Goal: Task Accomplishment & Management: Use online tool/utility

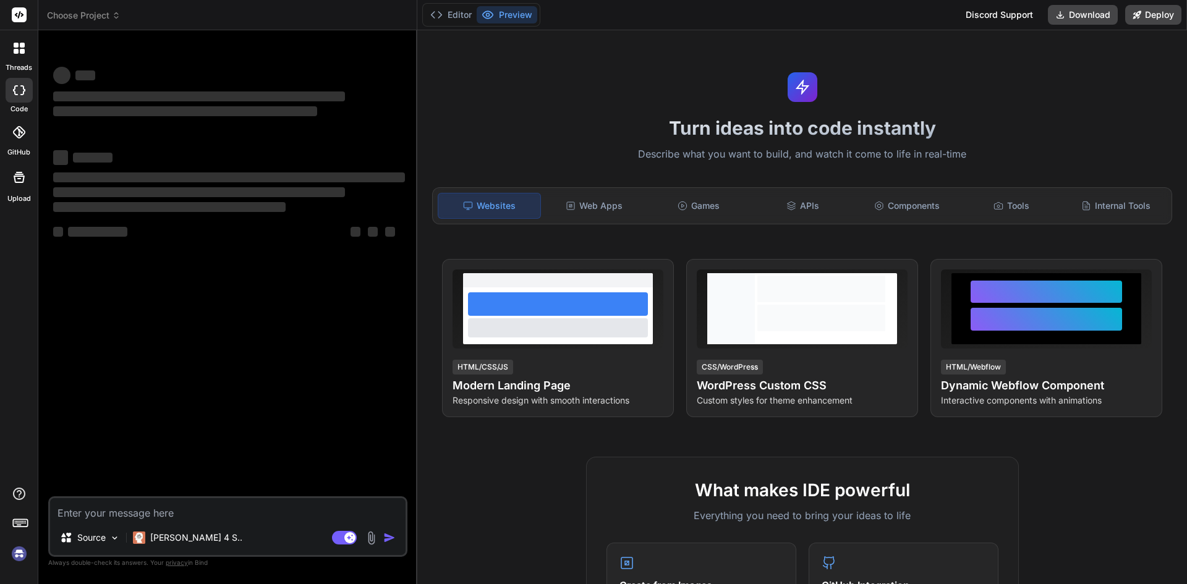
type textarea "x"
click at [143, 507] on textarea at bounding box center [228, 509] width 356 height 22
type textarea "<template> <div class="content-section-wrapper"> <div class="tabContentNav-item…"
type textarea "x"
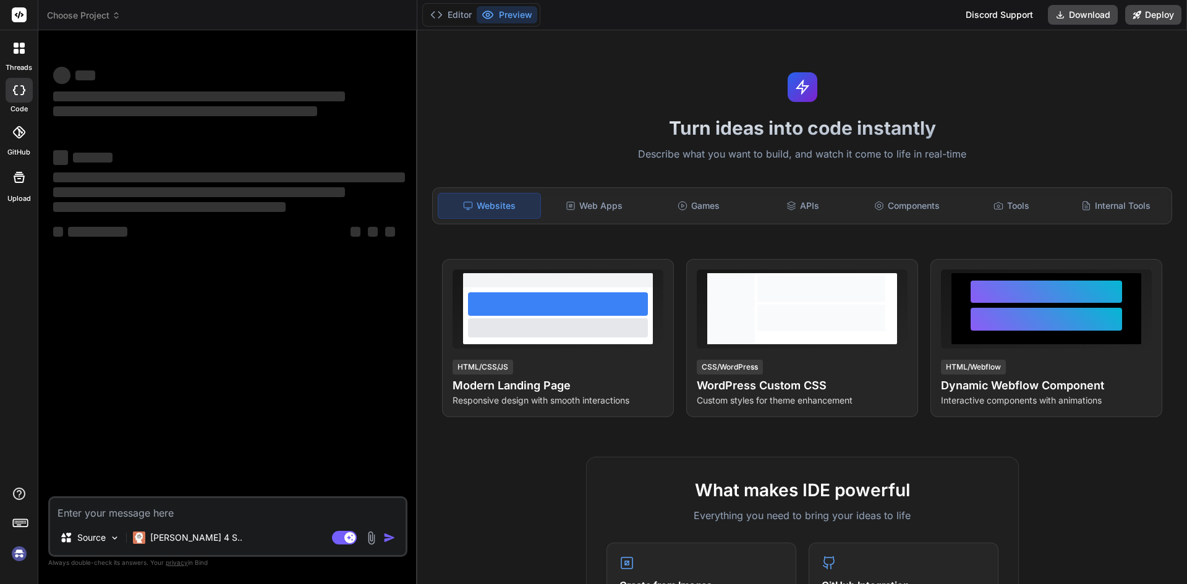
click at [148, 409] on div "‌ ‌ ‌ ‌ ‌ ‌ ‌ ‌ ‌ ‌ ‌ ‌ ‌ ‌" at bounding box center [229, 268] width 357 height 456
type textarea "x"
click at [96, 499] on textarea at bounding box center [228, 509] width 356 height 22
click at [96, 513] on textarea at bounding box center [228, 509] width 356 height 22
type textarea "<template> <div class="content-section-wrapper"> <div class="tabContentNav-item…"
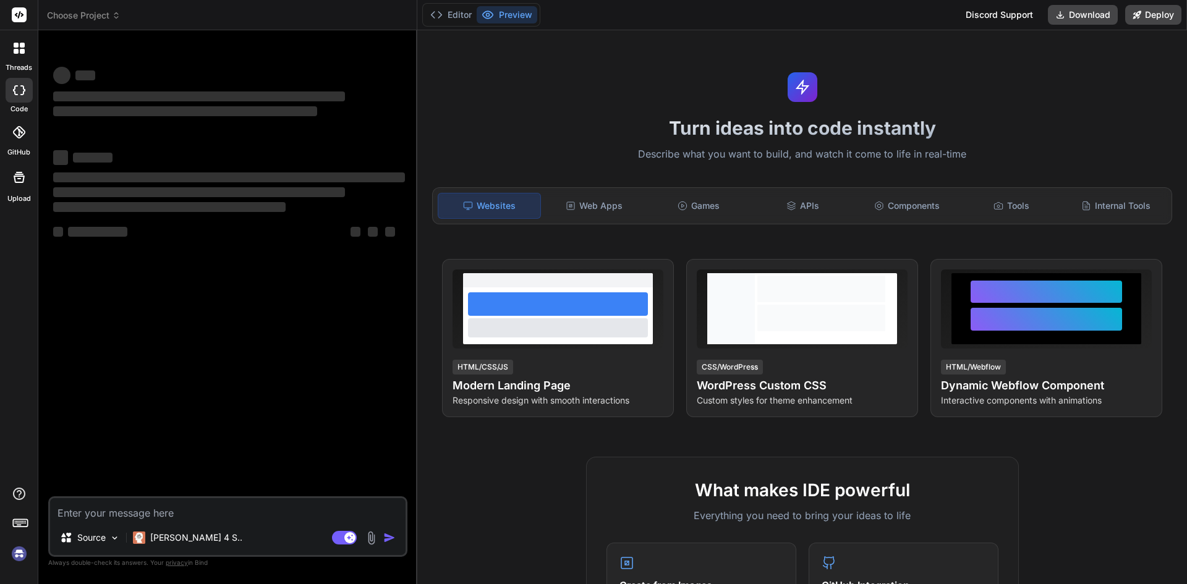
type textarea "x"
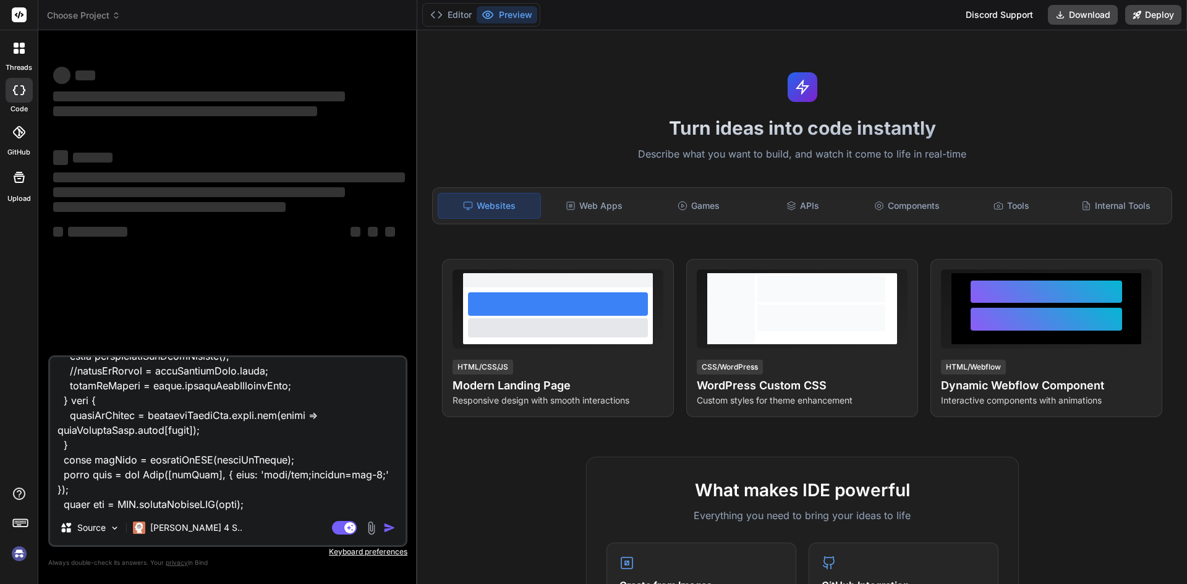
scroll to position [10077, 0]
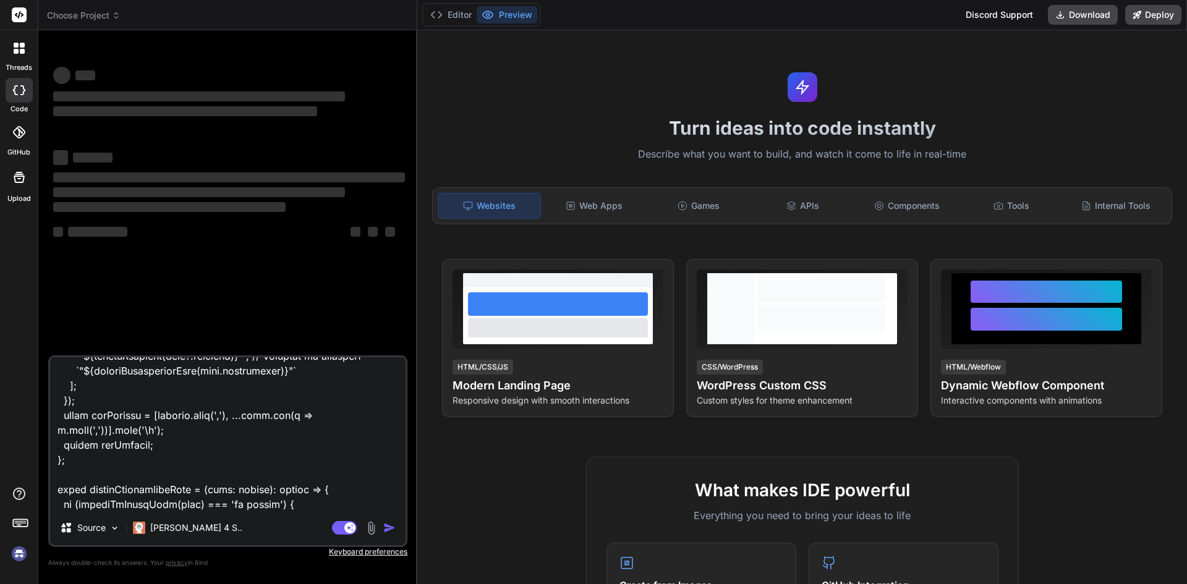
type textarea "x"
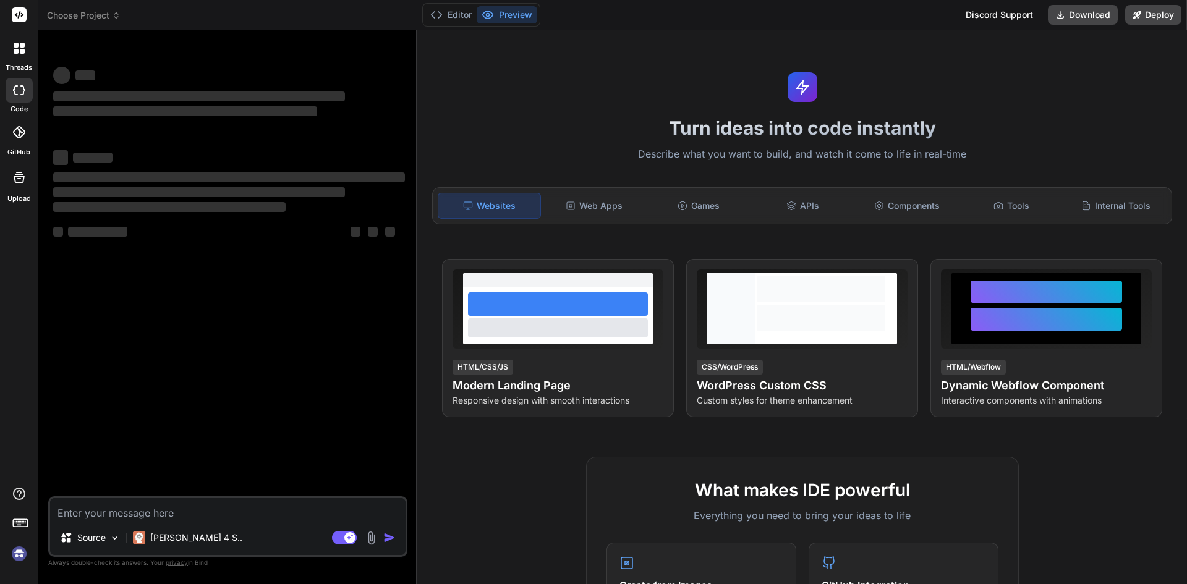
scroll to position [0, 0]
click at [95, 540] on p "Source" at bounding box center [91, 538] width 28 height 12
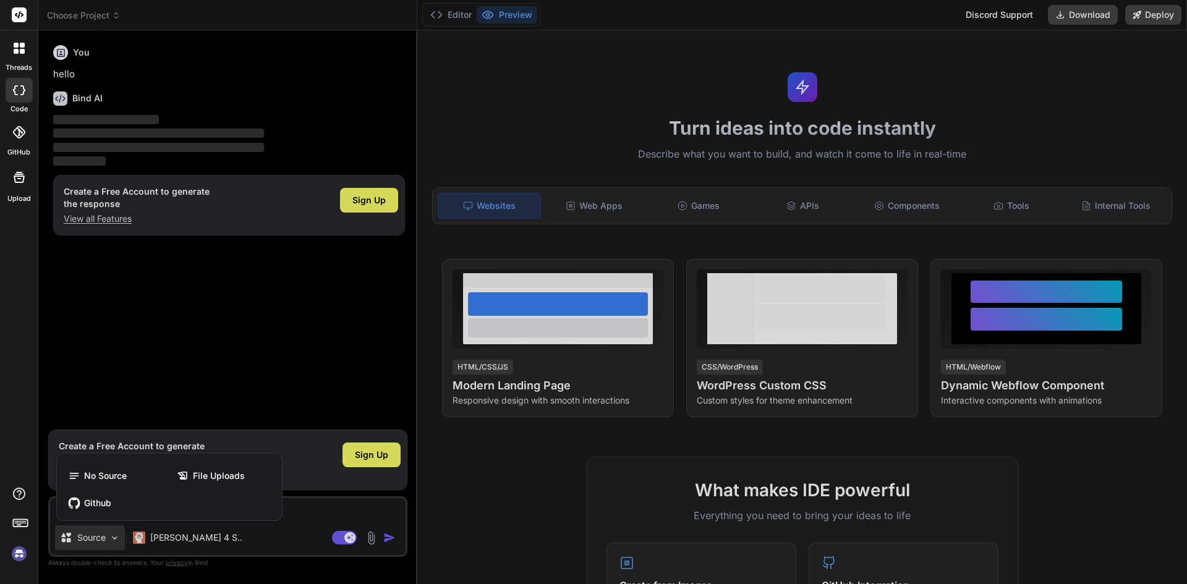
click at [198, 311] on div at bounding box center [593, 292] width 1187 height 584
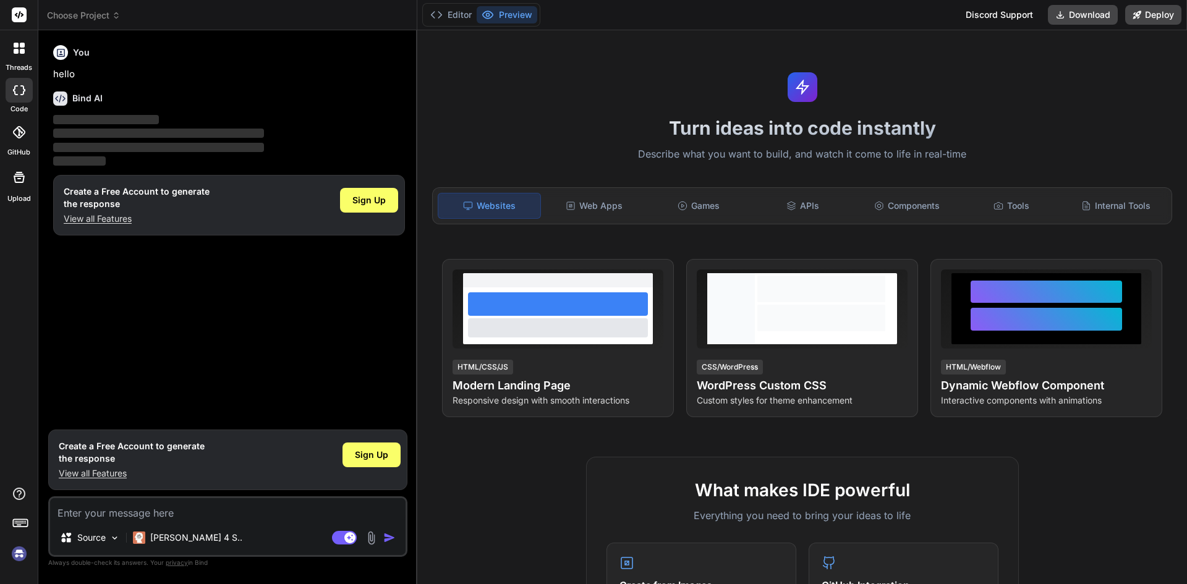
type textarea "x"
click at [113, 215] on p "View all Features" at bounding box center [137, 219] width 146 height 12
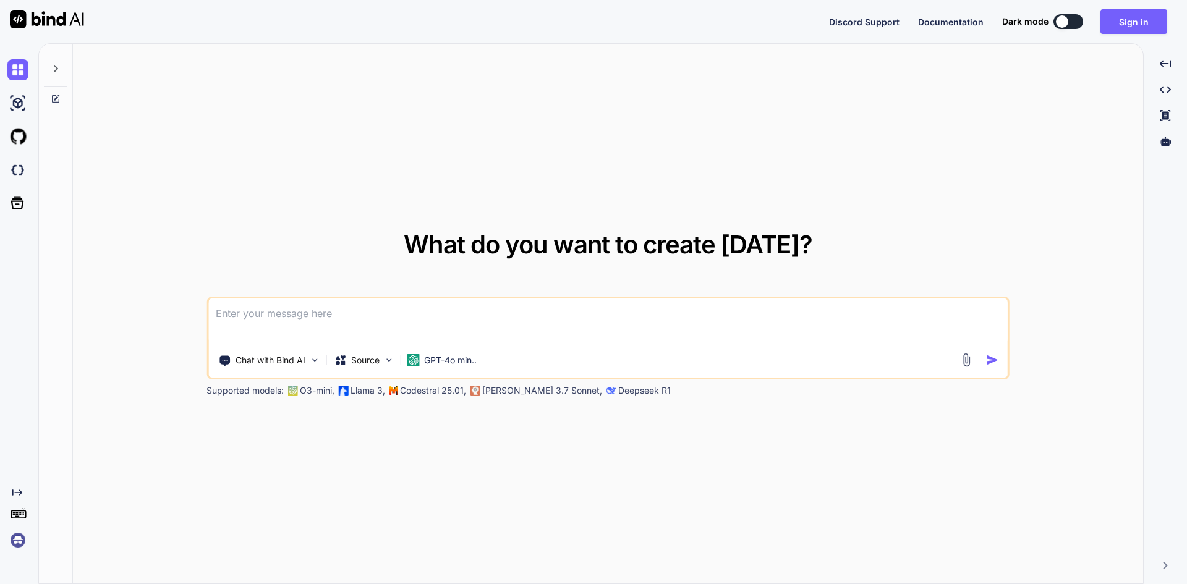
click at [270, 323] on textarea at bounding box center [607, 322] width 799 height 46
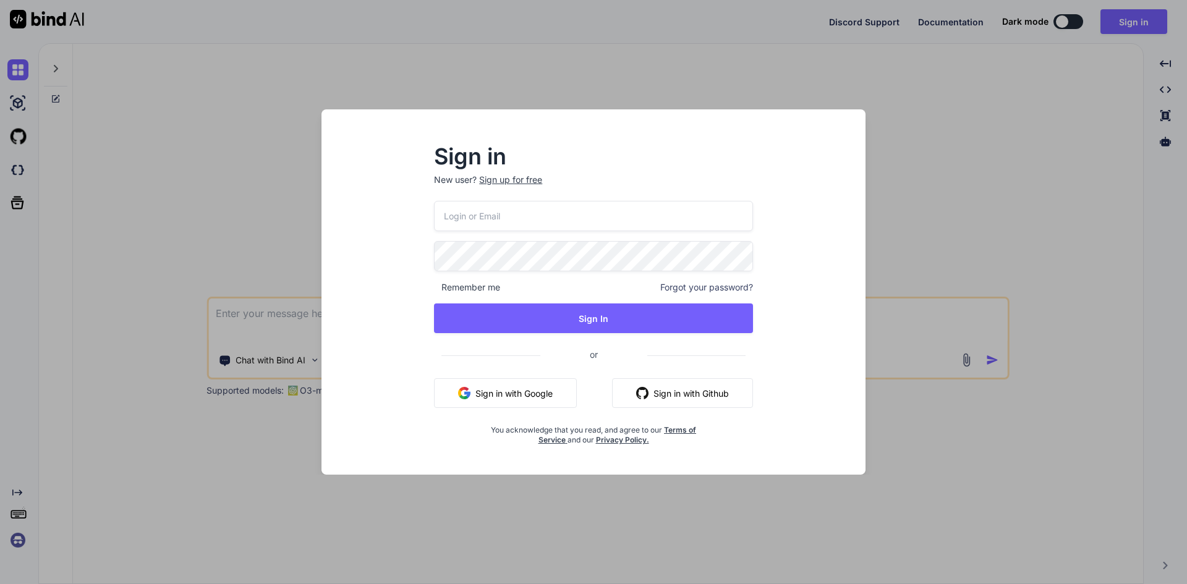
drag, startPoint x: 474, startPoint y: 200, endPoint x: 474, endPoint y: 208, distance: 8.0
click at [475, 201] on div "Sign in New user? Sign up for free Remember me Forgot your password? Sign In or…" at bounding box center [593, 296] width 359 height 299
click at [475, 209] on input "email" at bounding box center [593, 216] width 319 height 30
type input "dreamtech@yopmail.com"
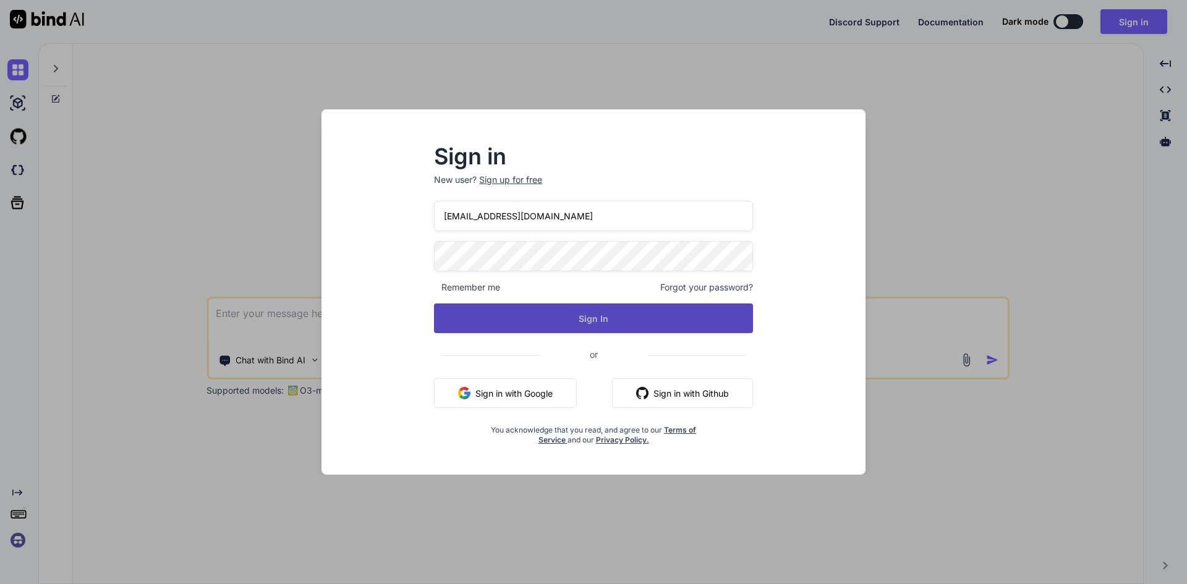
click at [572, 327] on button "Sign In" at bounding box center [593, 319] width 319 height 30
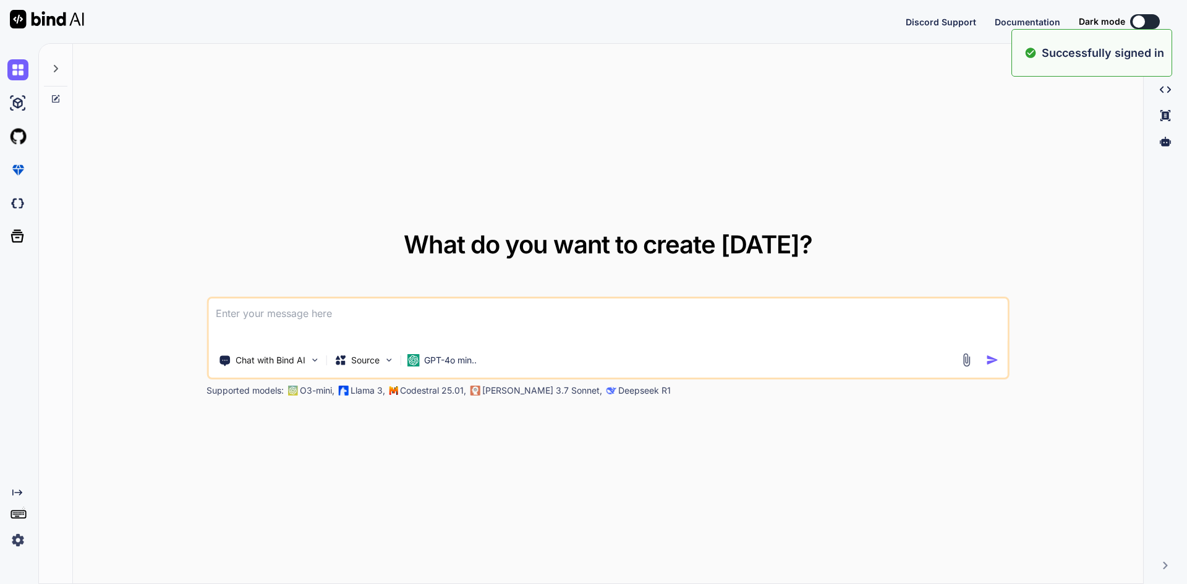
type textarea "x"
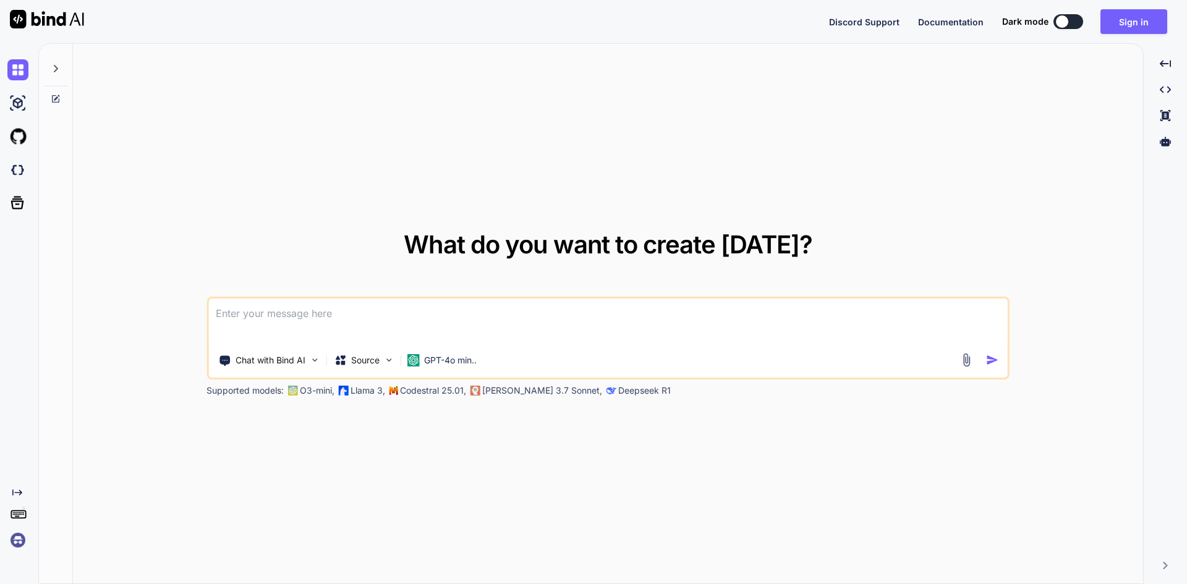
click at [315, 333] on textarea at bounding box center [607, 322] width 799 height 46
paste textarea
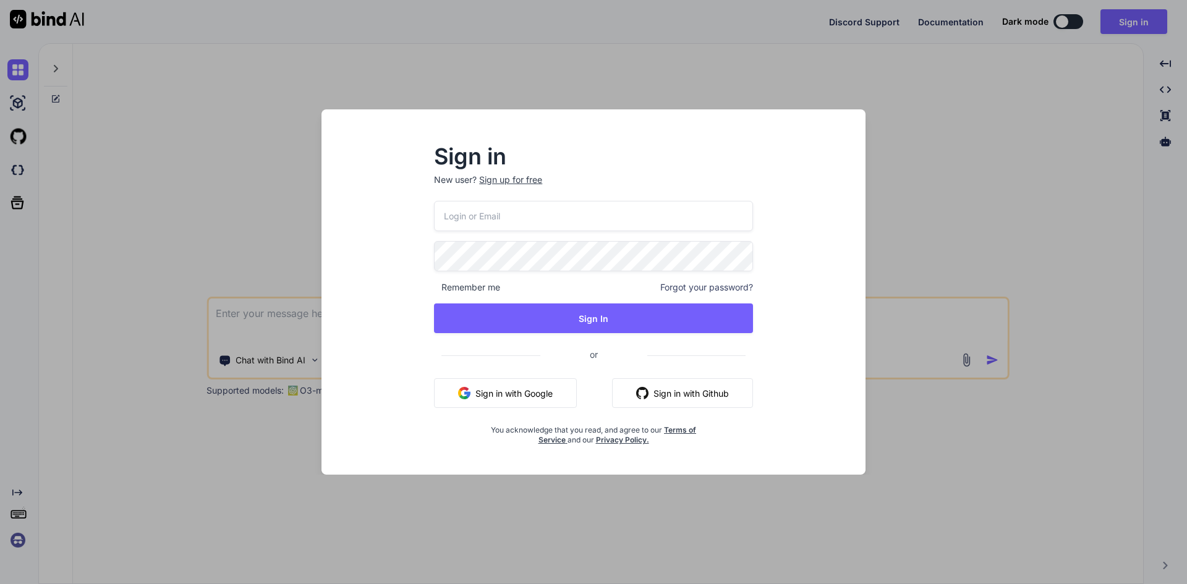
click at [488, 218] on input "email" at bounding box center [593, 216] width 319 height 30
type input "dreamtech@yopmail.com"
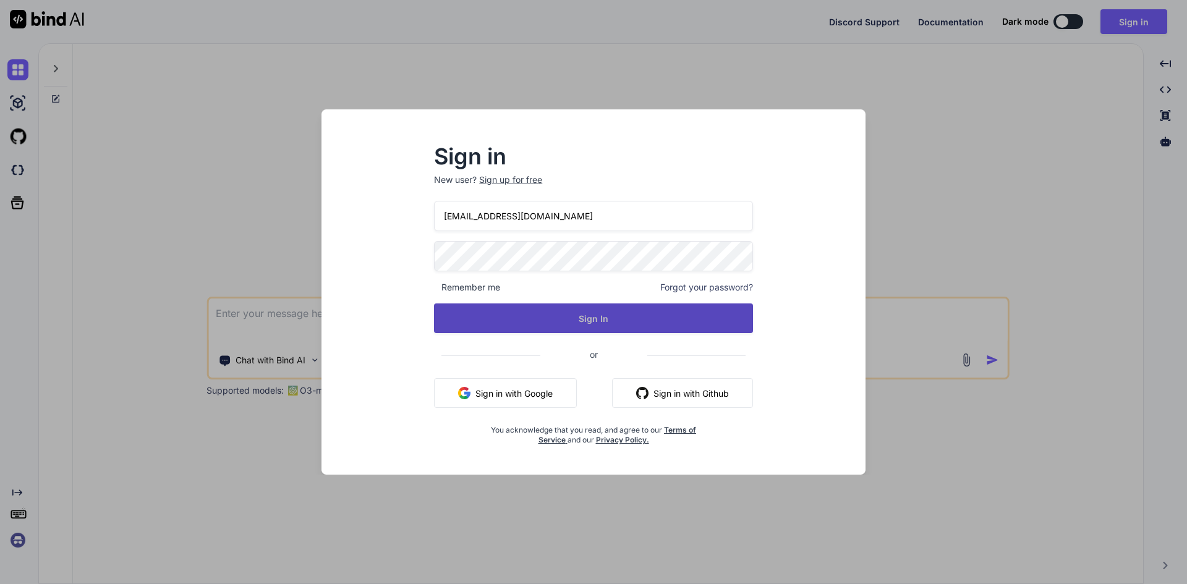
click at [543, 331] on button "Sign In" at bounding box center [593, 319] width 319 height 30
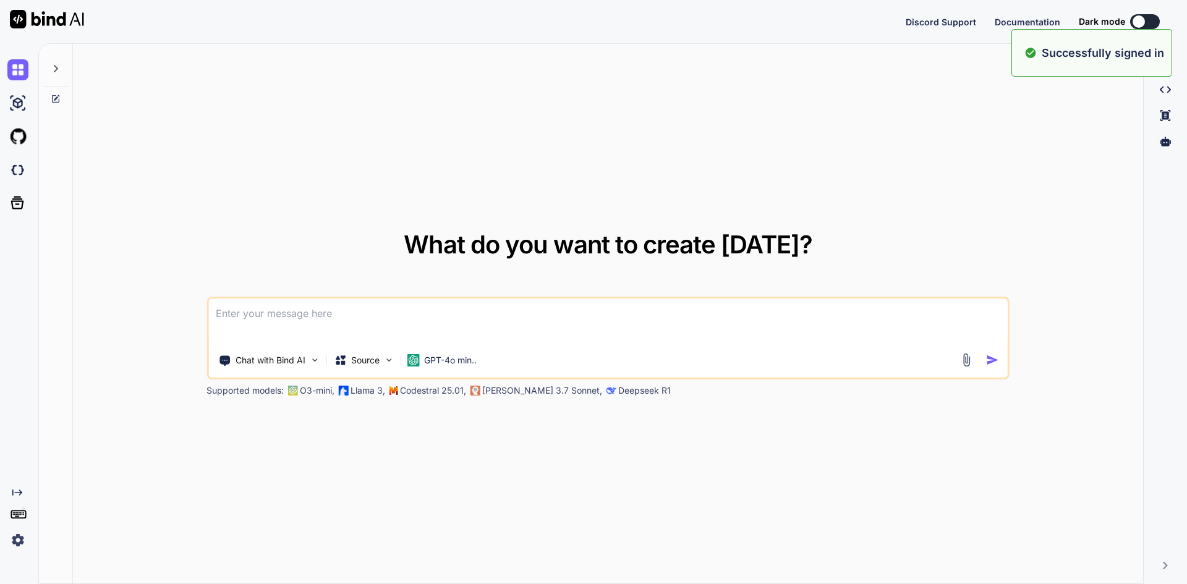
click at [271, 322] on textarea at bounding box center [607, 322] width 799 height 46
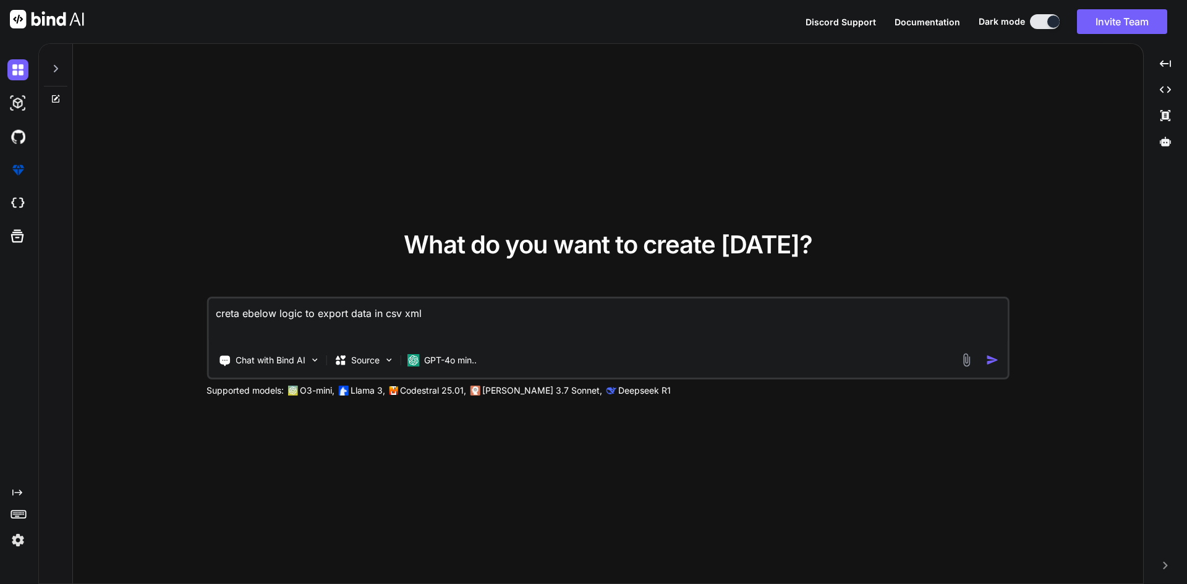
click at [409, 320] on textarea "creta ebelow logic to export data in csv xml" at bounding box center [607, 322] width 799 height 46
click at [427, 313] on textarea "creta ebelow logic to export data in csv EXCeEL" at bounding box center [607, 322] width 799 height 46
click at [455, 310] on textarea "creta ebelow logic to export data in csv EXCEL" at bounding box center [607, 322] width 799 height 46
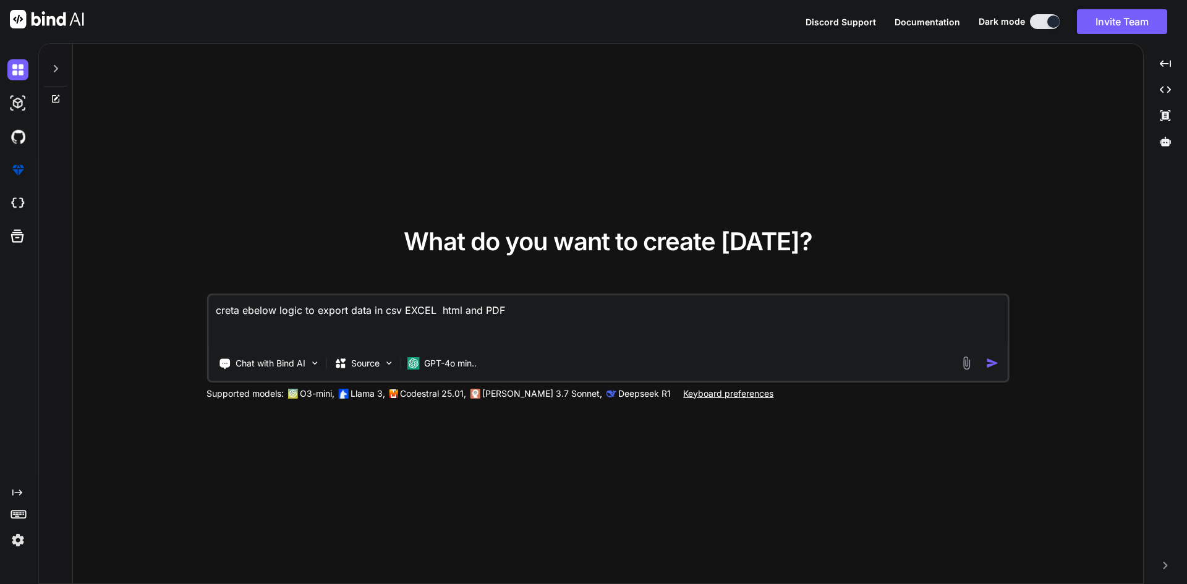
paste textarea "<template> <div class="content-section-wrapper"> <div class="tabContentNav-item…"
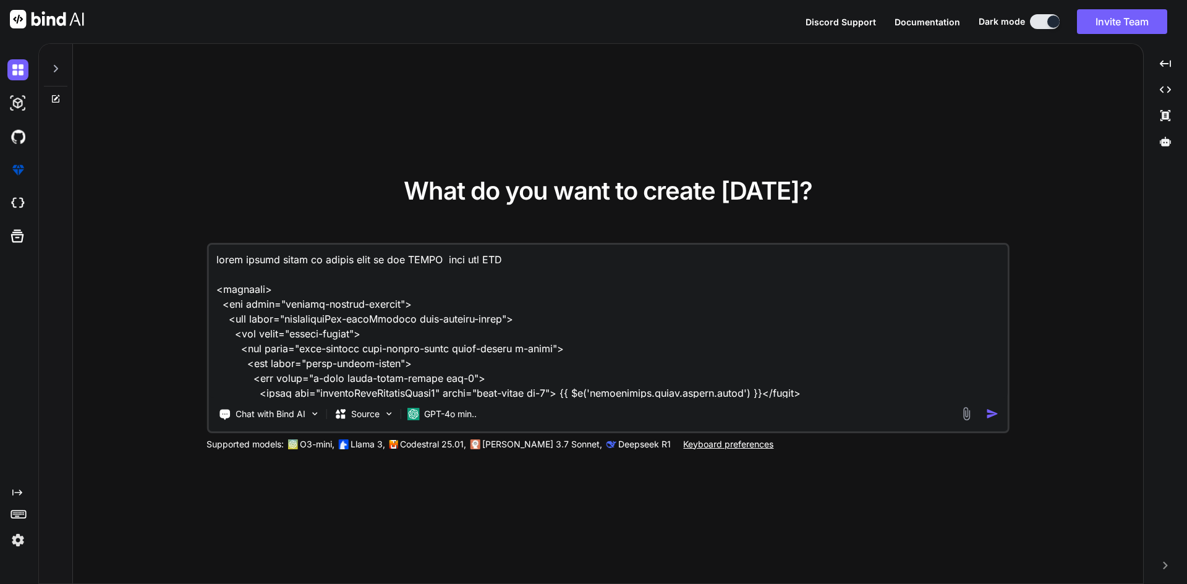
scroll to position [9291, 0]
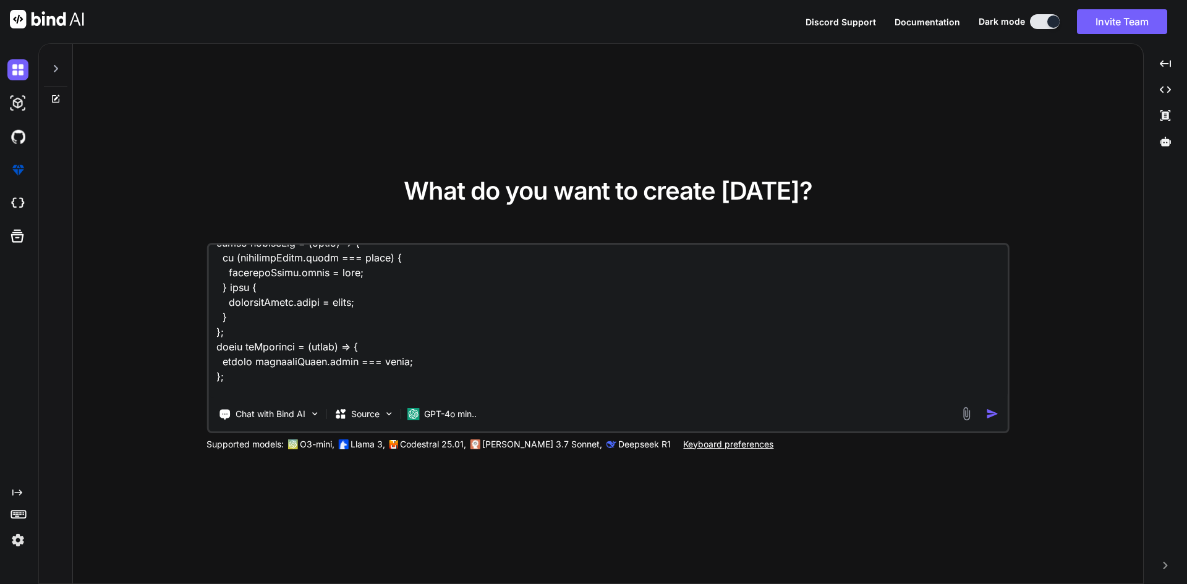
type textarea "creta ebelow logic to export data in csv EXCEL html and PDF <template> <div cla…"
click at [984, 409] on div at bounding box center [982, 414] width 45 height 14
click at [990, 412] on img "button" at bounding box center [992, 413] width 13 height 13
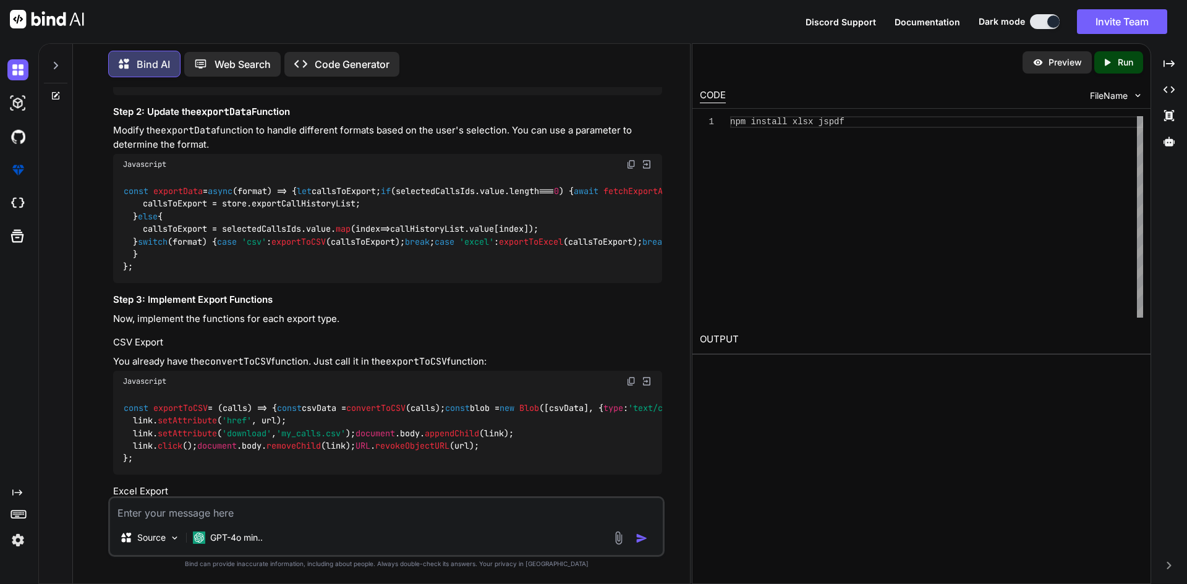
scroll to position [2713, 0]
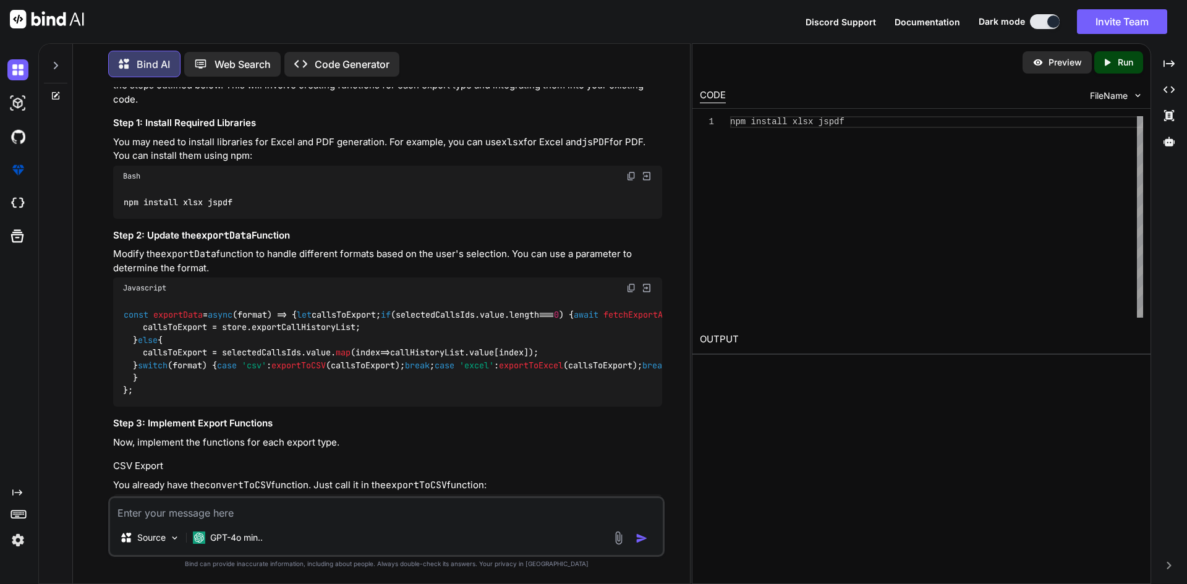
click at [632, 283] on img at bounding box center [631, 288] width 10 height 10
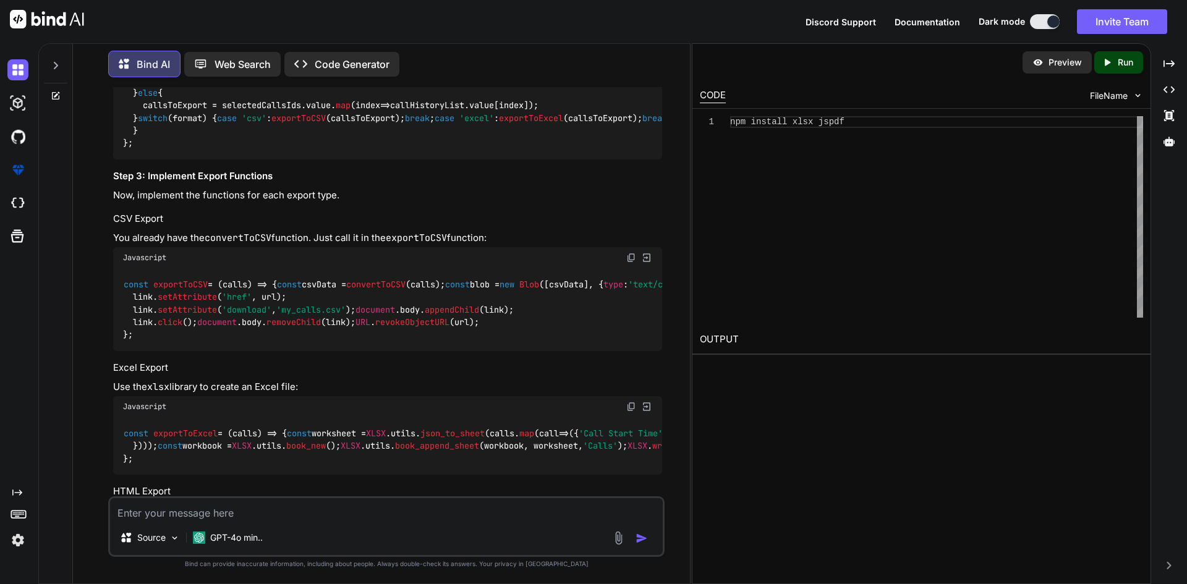
scroll to position [3146, 0]
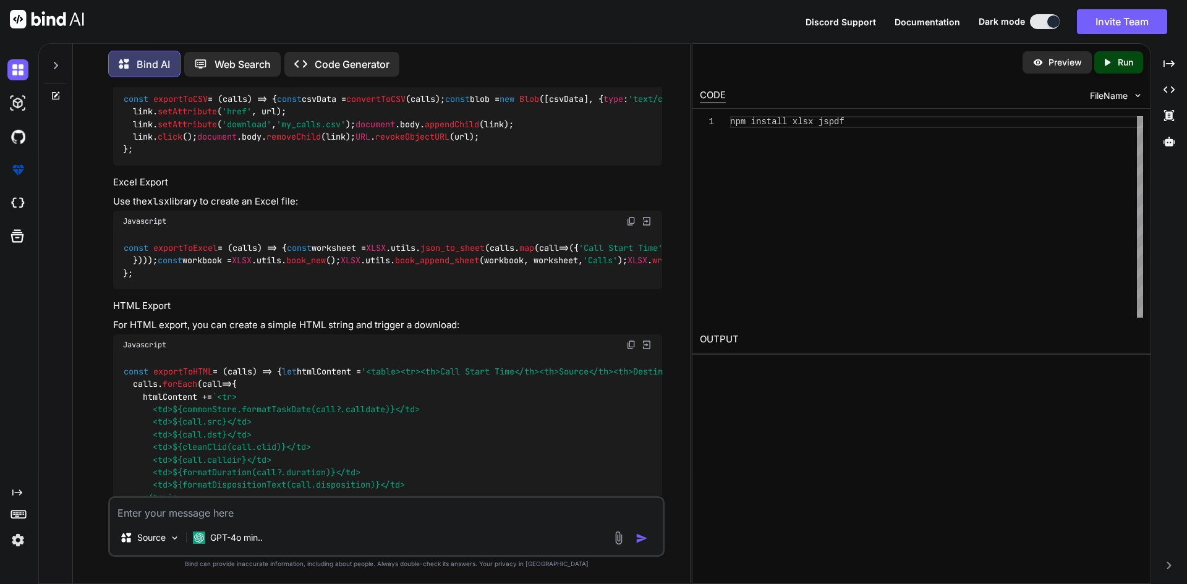
click at [628, 77] on img at bounding box center [631, 72] width 10 height 10
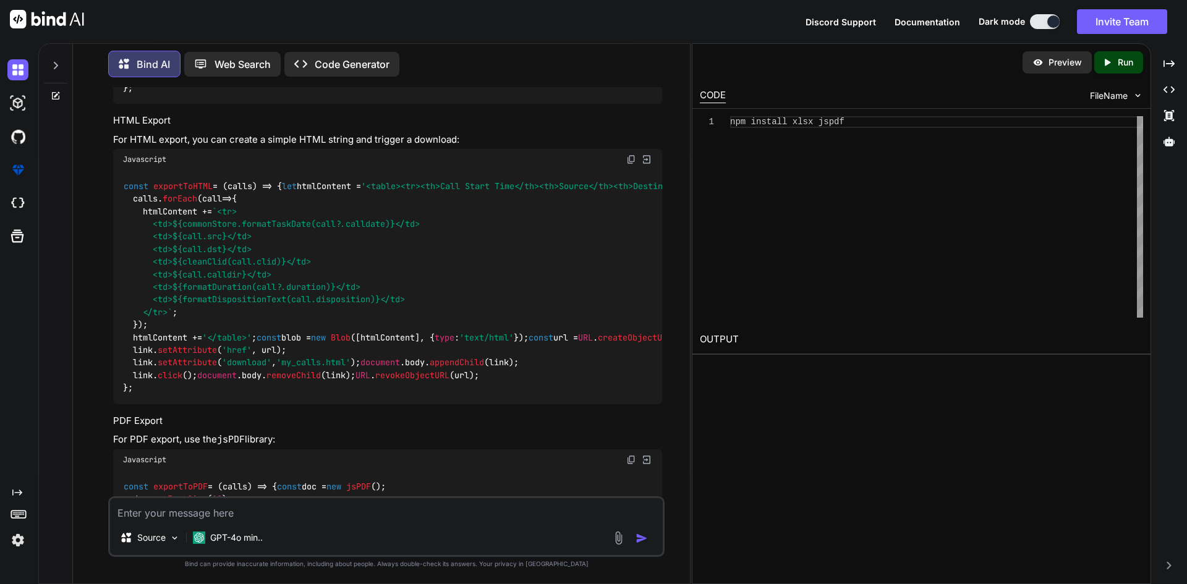
scroll to position [3455, 0]
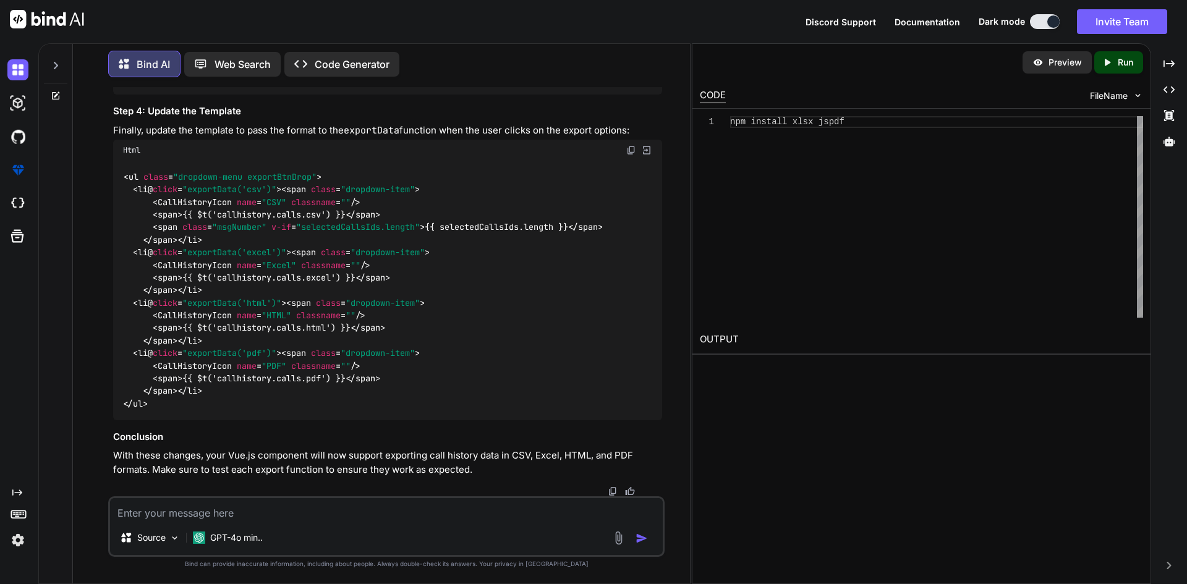
scroll to position [4012, 0]
click at [632, 155] on img at bounding box center [631, 150] width 10 height 10
